Goal: Information Seeking & Learning: Learn about a topic

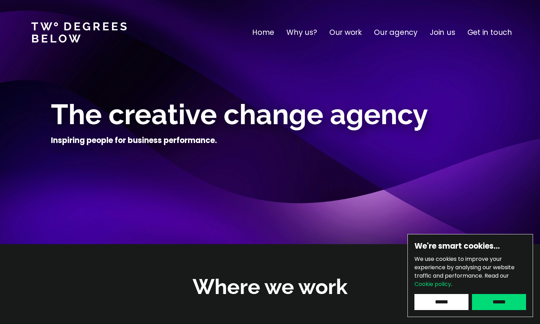
click at [482, 306] on input "******" at bounding box center [499, 302] width 54 height 16
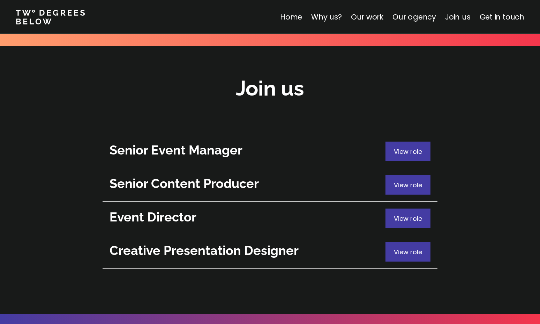
scroll to position [2503, 0]
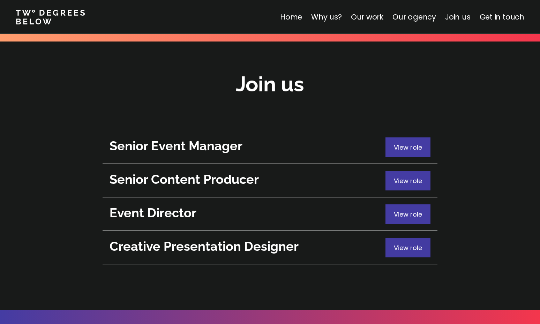
click at [408, 238] on div "View role" at bounding box center [408, 248] width 45 height 20
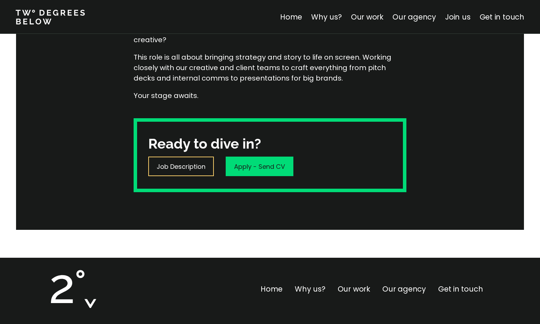
scroll to position [245, 0]
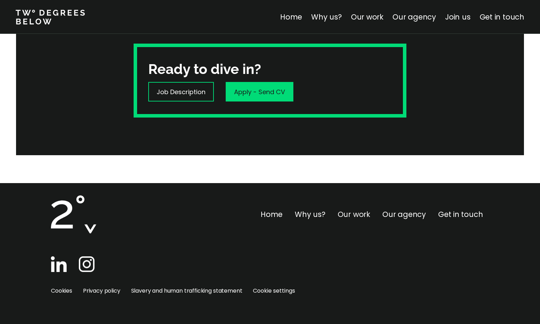
click at [357, 212] on link "Our work" at bounding box center [354, 214] width 32 height 10
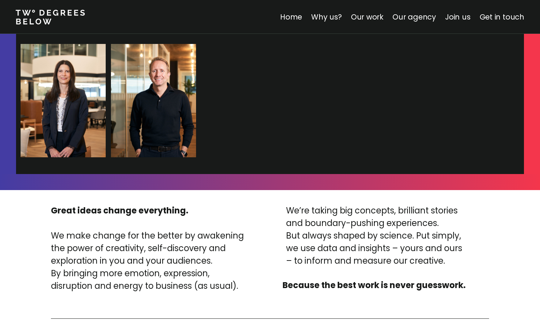
scroll to position [1551, 0]
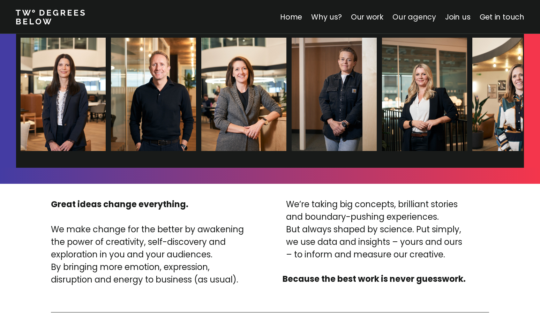
click at [418, 16] on link "Our agency" at bounding box center [415, 17] width 44 height 10
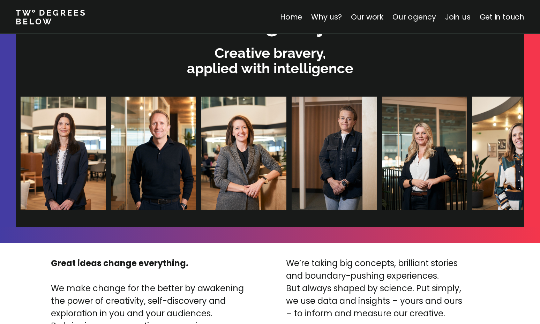
scroll to position [1483, 0]
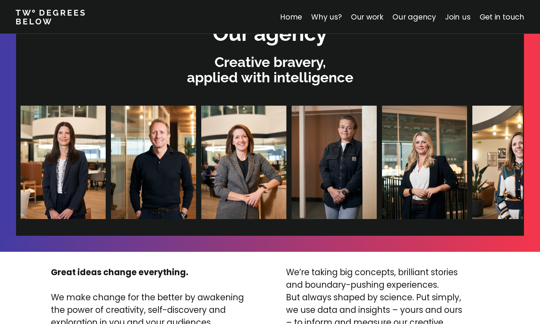
click at [460, 18] on link "Join us" at bounding box center [457, 17] width 25 height 10
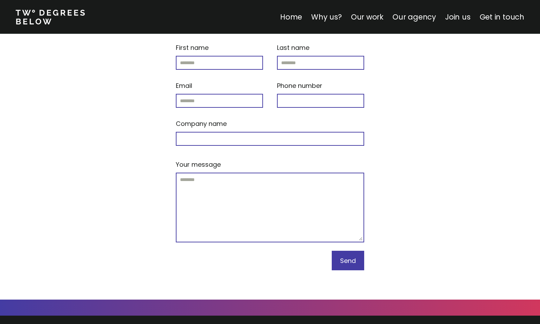
scroll to position [2978, 0]
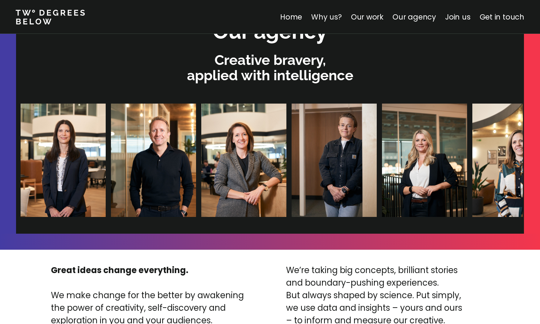
click at [337, 18] on link "Why us?" at bounding box center [326, 17] width 31 height 10
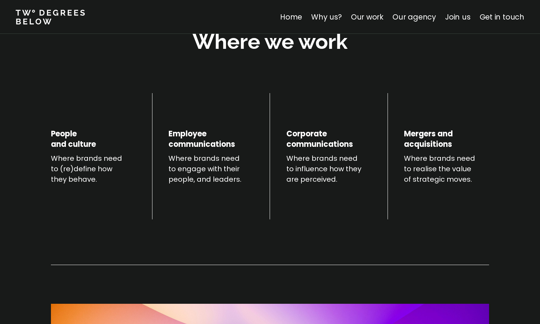
scroll to position [244, 0]
